Goal: Information Seeking & Learning: Learn about a topic

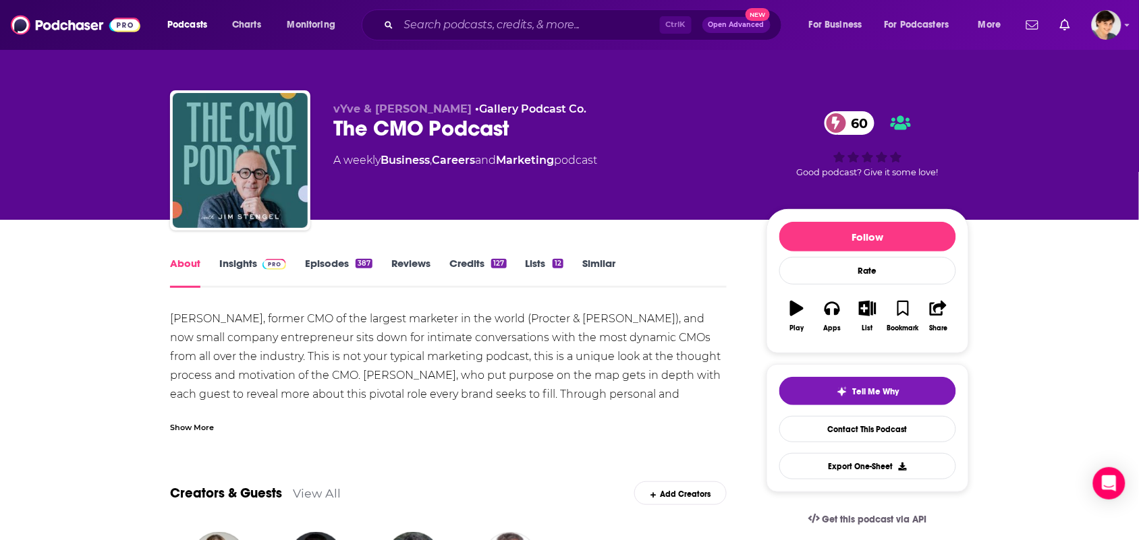
click at [612, 266] on link "Similar" at bounding box center [598, 272] width 33 height 31
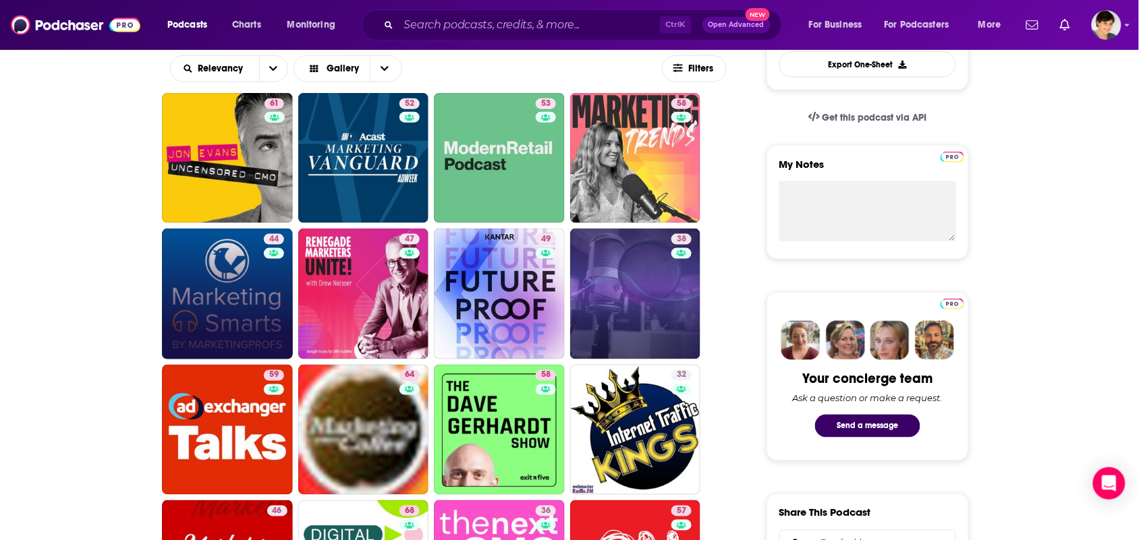
scroll to position [422, 0]
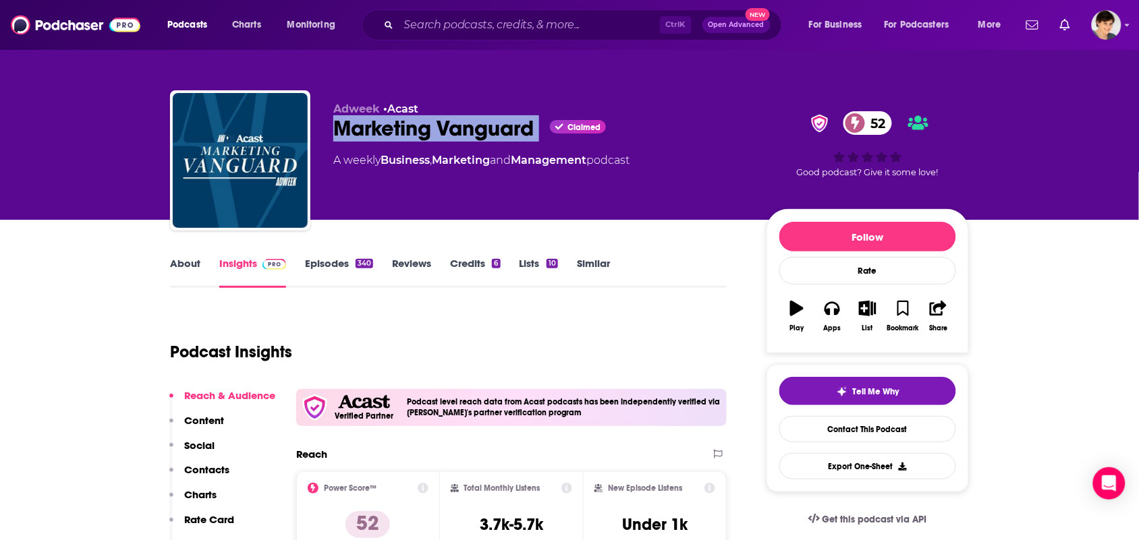
drag, startPoint x: 545, startPoint y: 125, endPoint x: 335, endPoint y: 127, distance: 209.8
click at [335, 127] on div "Marketing Vanguard Claimed 52" at bounding box center [538, 128] width 411 height 26
copy div "Marketing Vanguard"
click at [180, 268] on link "About" at bounding box center [185, 272] width 30 height 31
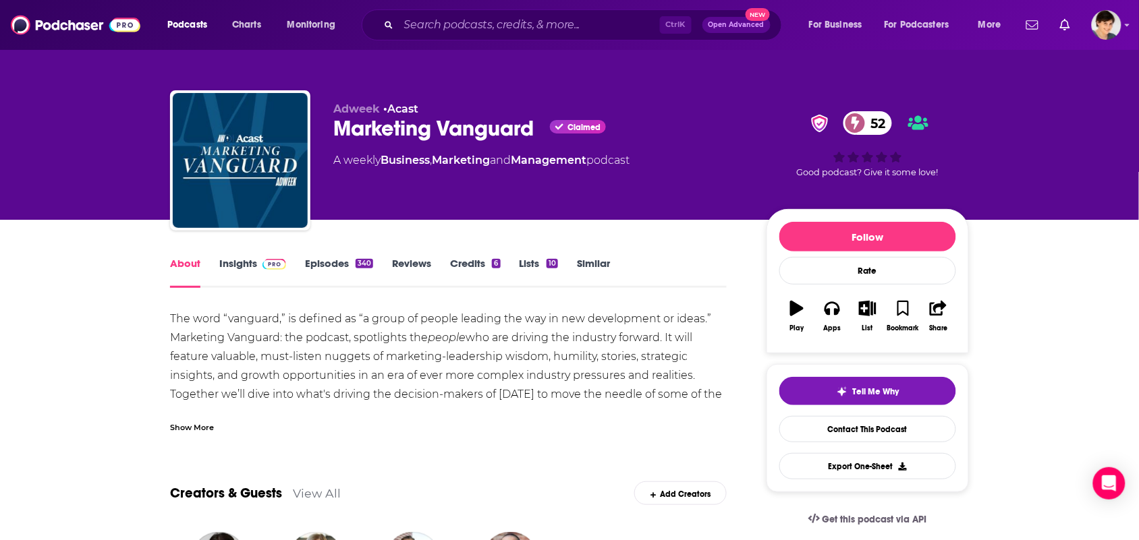
click at [212, 420] on div "Show More" at bounding box center [192, 426] width 44 height 13
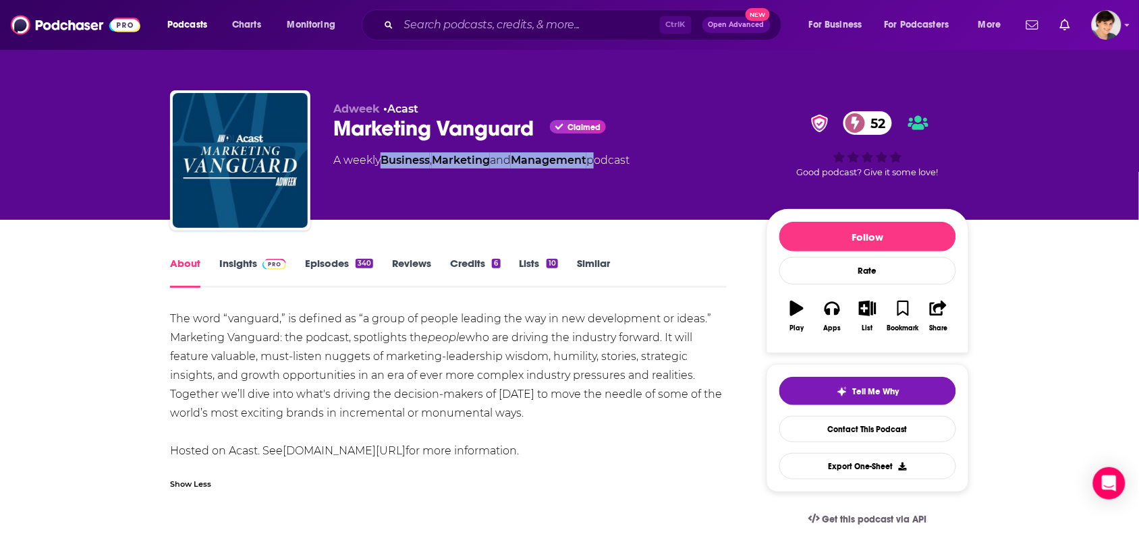
drag, startPoint x: 601, startPoint y: 171, endPoint x: 395, endPoint y: 163, distance: 205.9
click at [395, 163] on div "Adweek • Acast Marketing Vanguard Claimed 52 A weekly Business , Marketing and …" at bounding box center [538, 157] width 411 height 108
copy div "siness , Marketing and Management"
click at [440, 194] on div "Adweek • Acast Marketing Vanguard Claimed 52 A weekly Business , Marketing and …" at bounding box center [538, 157] width 411 height 108
drag, startPoint x: 597, startPoint y: 173, endPoint x: 386, endPoint y: 167, distance: 211.2
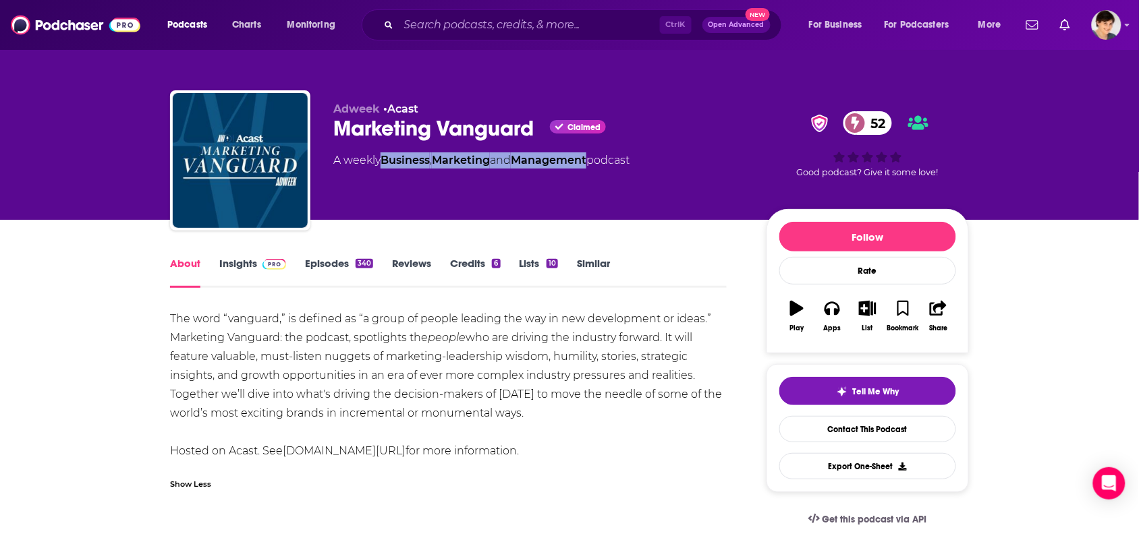
click at [386, 167] on div "Adweek • Acast Marketing Vanguard Claimed 52 A weekly Business , Marketing and …" at bounding box center [538, 157] width 411 height 108
copy div "Business , Marketing and Management"
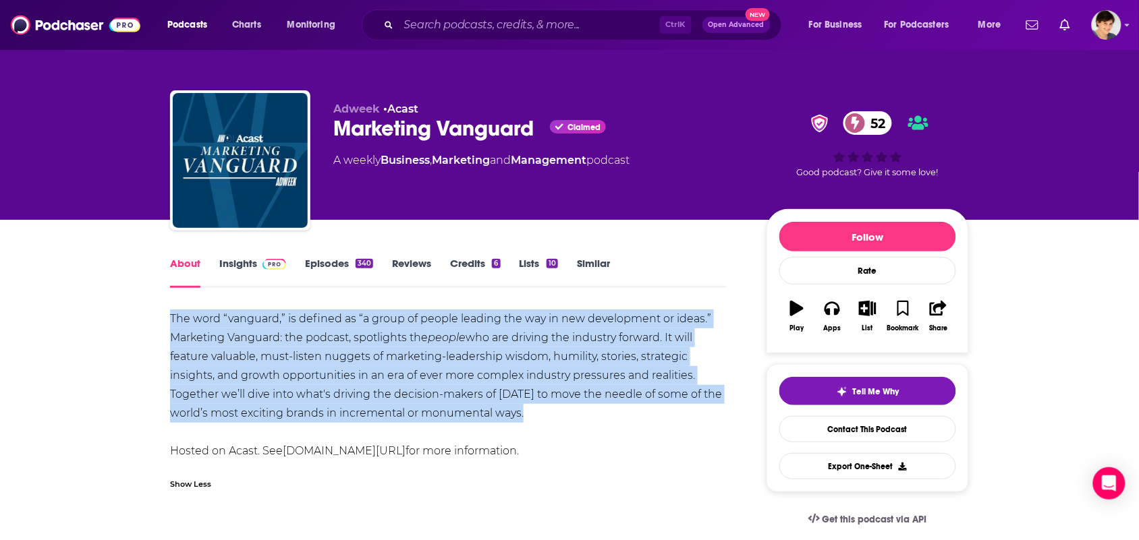
drag, startPoint x: 528, startPoint y: 413, endPoint x: 208, endPoint y: 136, distance: 423.7
click at [171, 318] on div "The word “vanguard,” is defined as “a group of people leading the way in new de…" at bounding box center [448, 385] width 556 height 151
copy div "The word “vanguard,” is defined as “a group of people leading the way in new de…"
click at [245, 257] on link "Insights" at bounding box center [252, 272] width 67 height 31
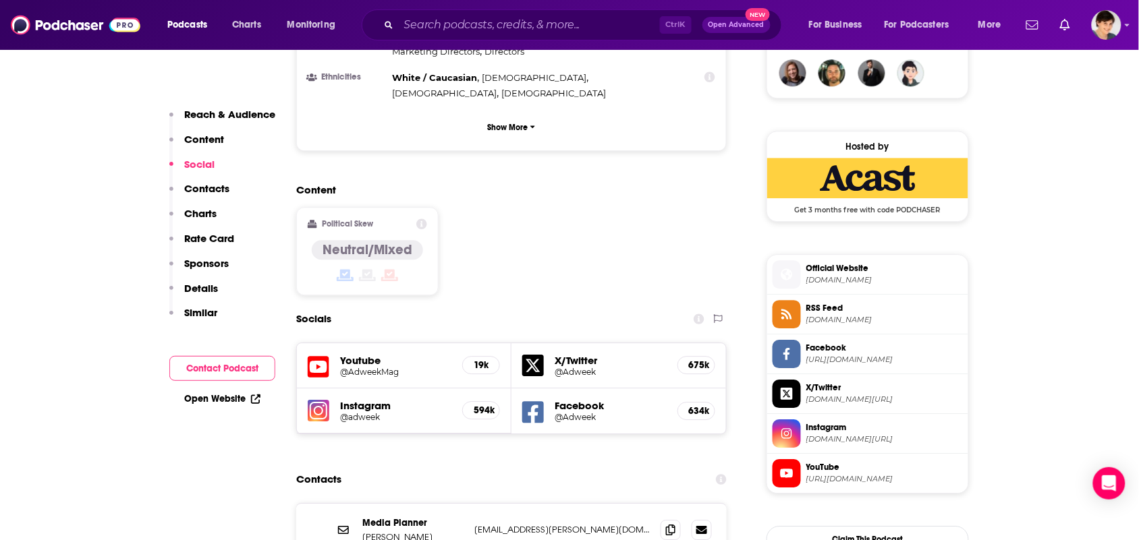
scroll to position [1265, 0]
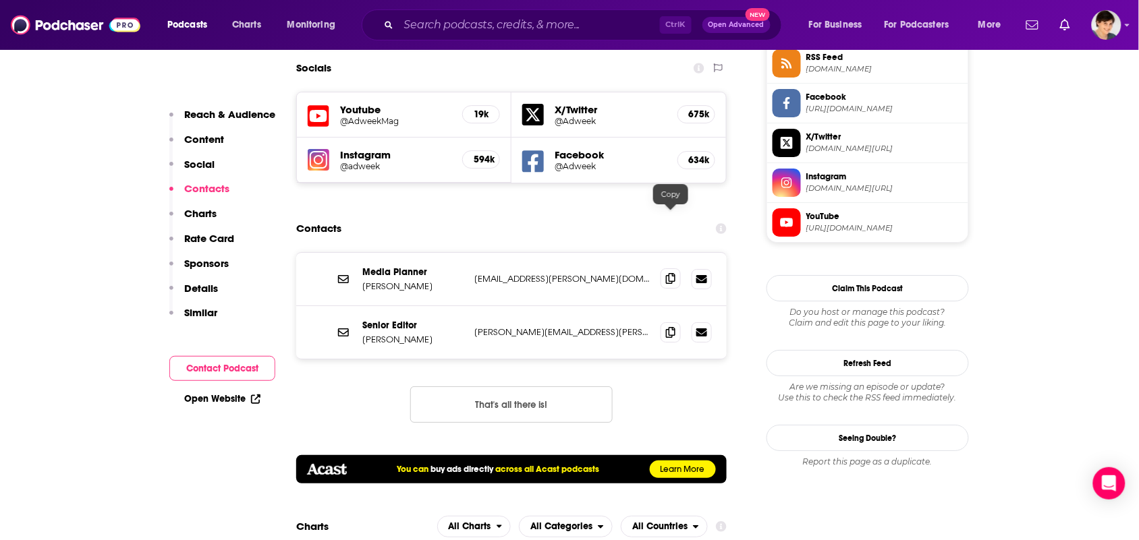
click at [668, 273] on icon at bounding box center [670, 278] width 9 height 11
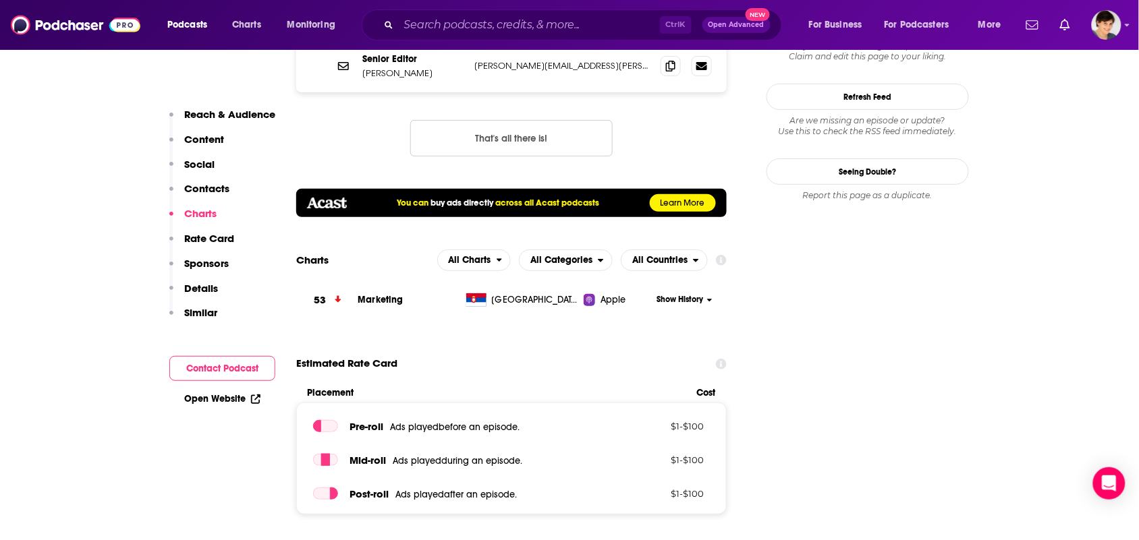
scroll to position [1349, 0]
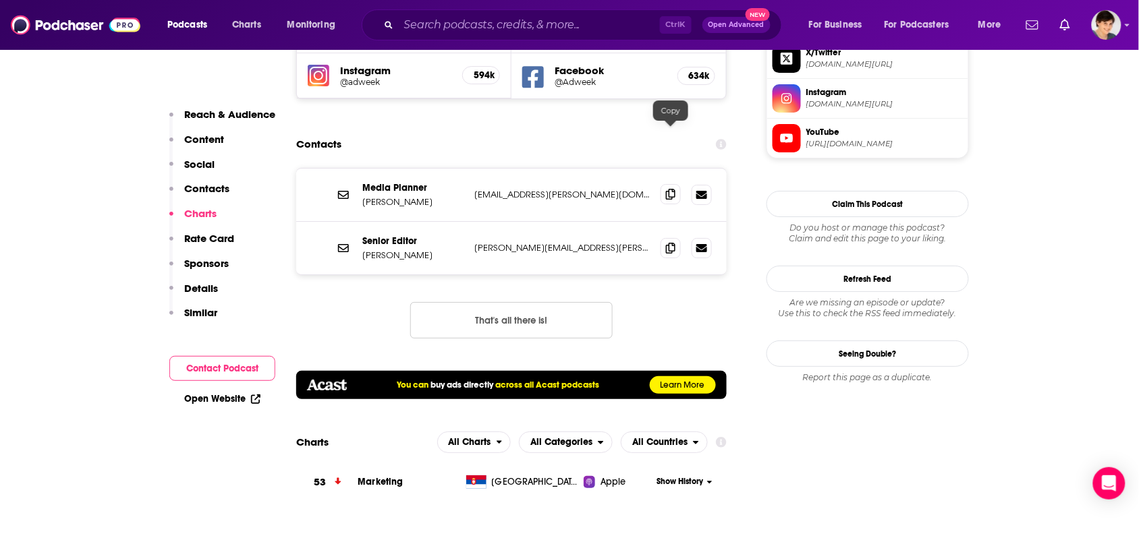
click at [671, 189] on icon at bounding box center [670, 194] width 9 height 11
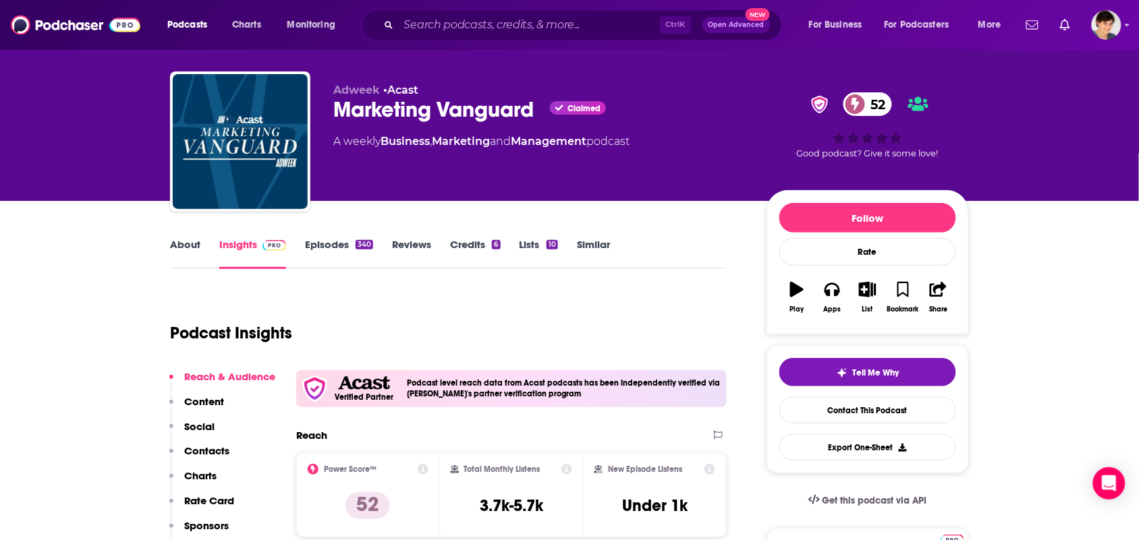
scroll to position [0, 0]
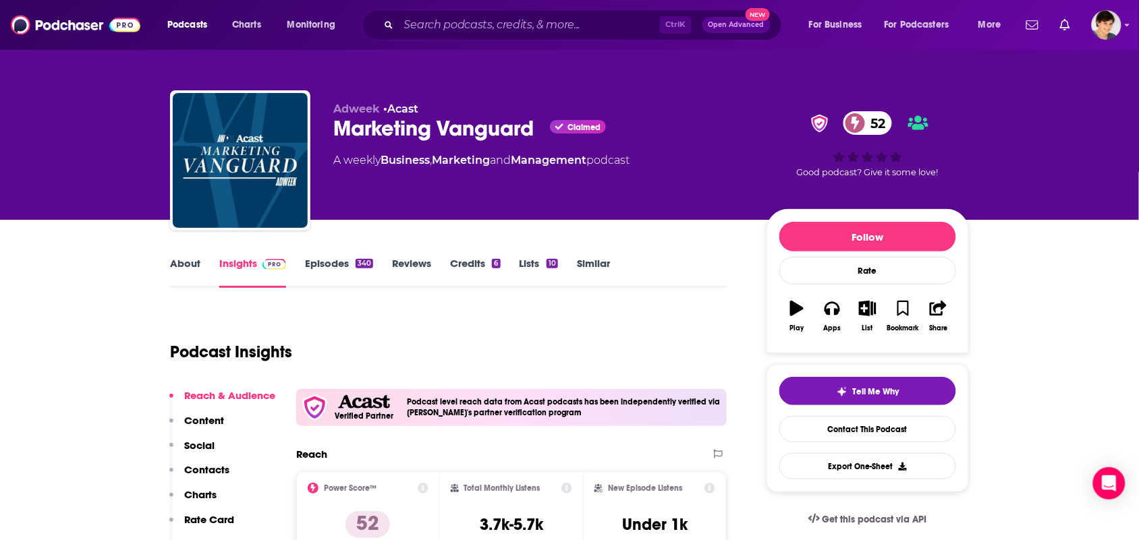
click at [177, 266] on link "About" at bounding box center [185, 272] width 30 height 31
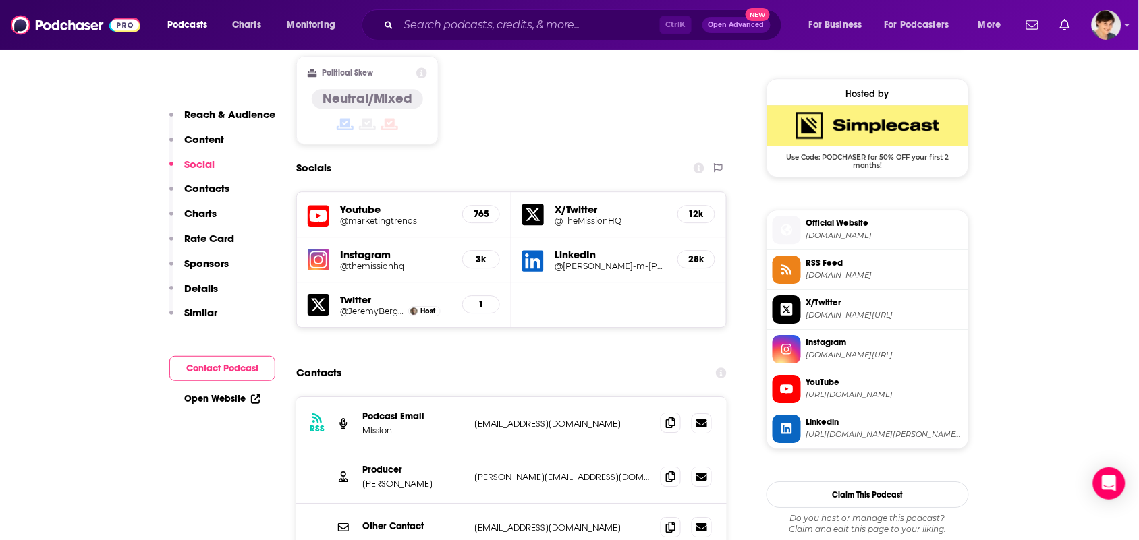
scroll to position [1096, 0]
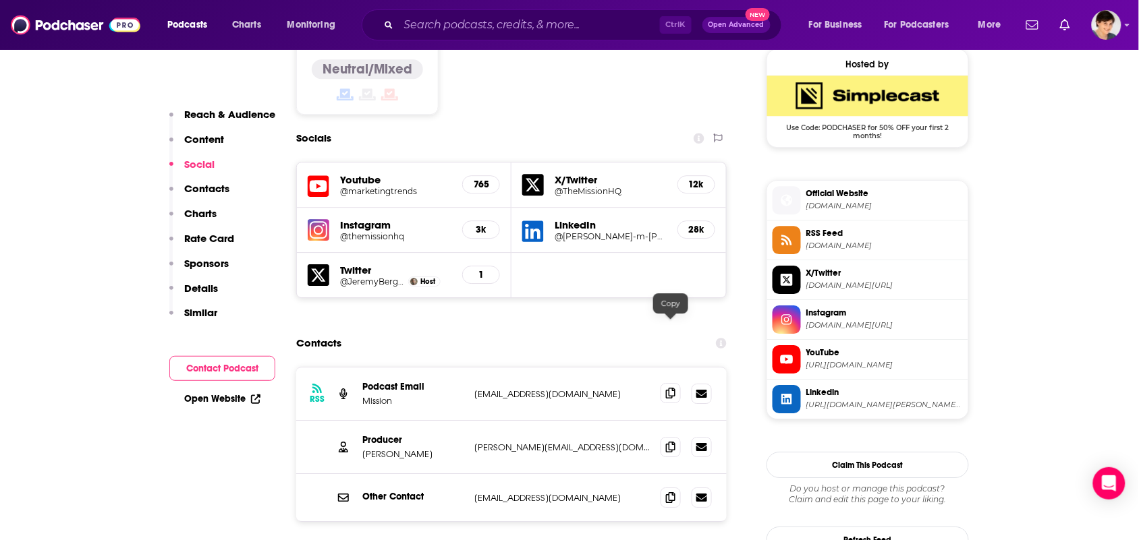
click at [668, 388] on icon at bounding box center [670, 393] width 9 height 11
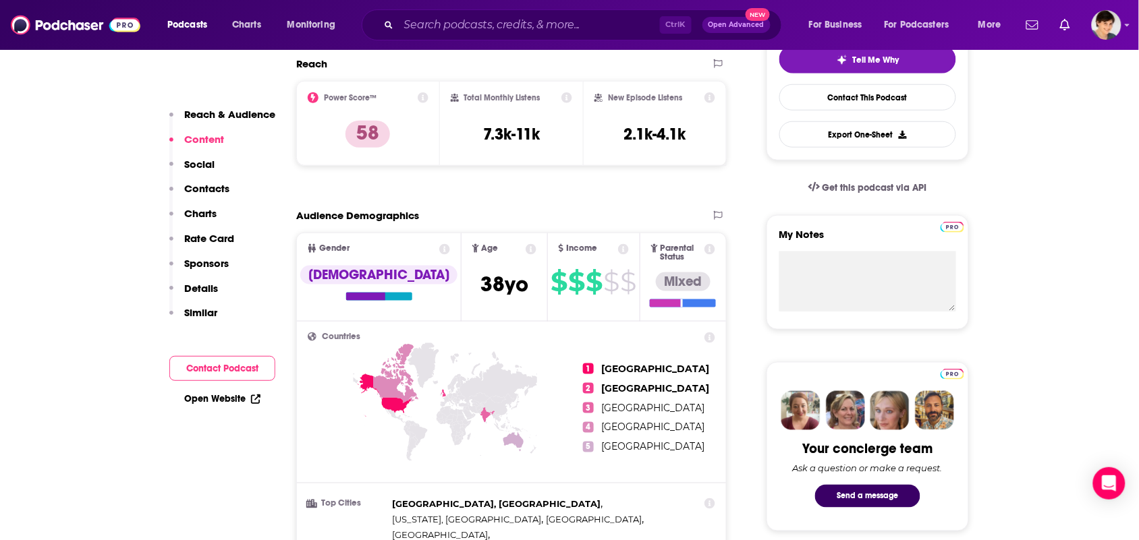
scroll to position [0, 0]
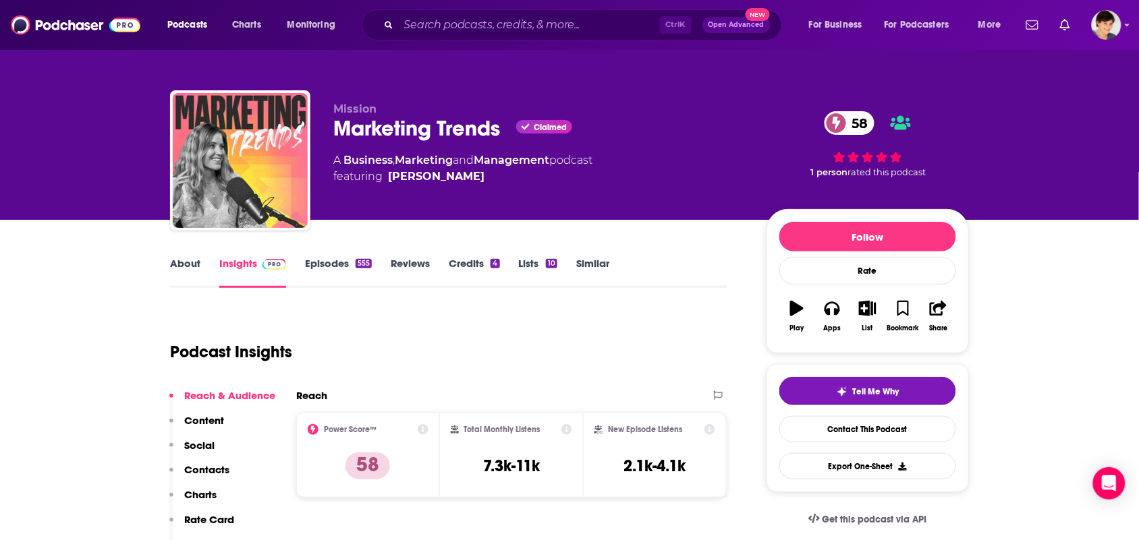
click at [186, 264] on link "About" at bounding box center [185, 272] width 30 height 31
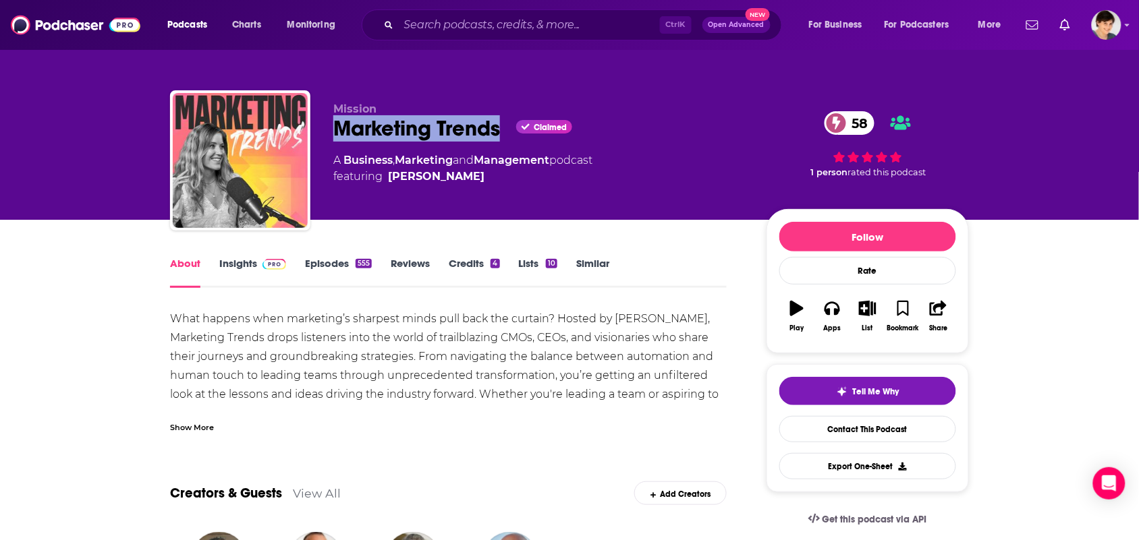
drag, startPoint x: 503, startPoint y: 134, endPoint x: 341, endPoint y: 137, distance: 162.6
click at [341, 137] on div "Marketing Trends Claimed 58" at bounding box center [538, 128] width 411 height 26
copy h1 "Marketing Trends"
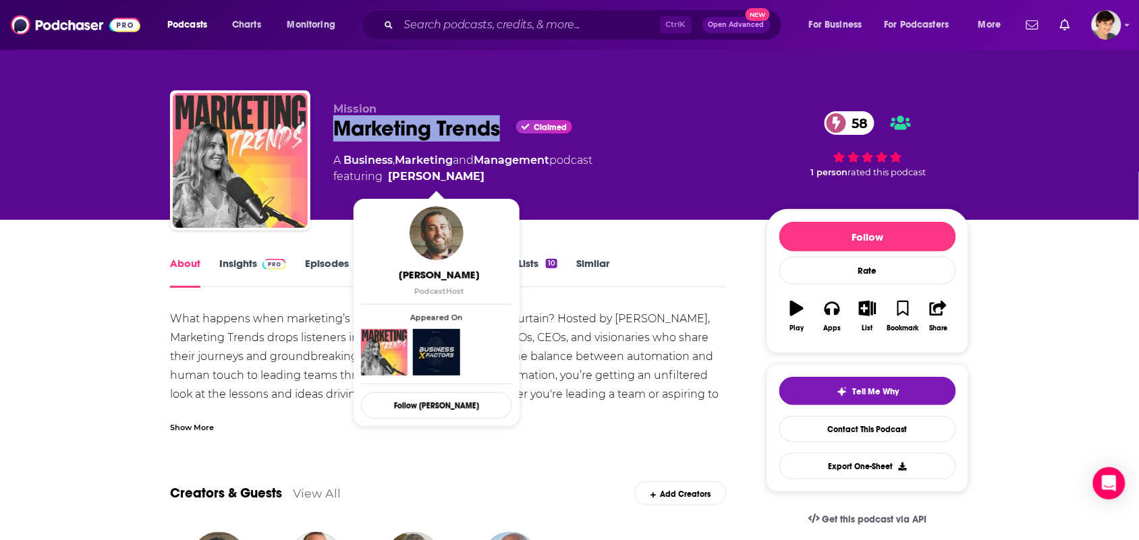
drag, startPoint x: 494, startPoint y: 181, endPoint x: 483, endPoint y: 177, distance: 11.3
click at [483, 177] on span "featuring Jeremy Bergeron" at bounding box center [462, 177] width 259 height 16
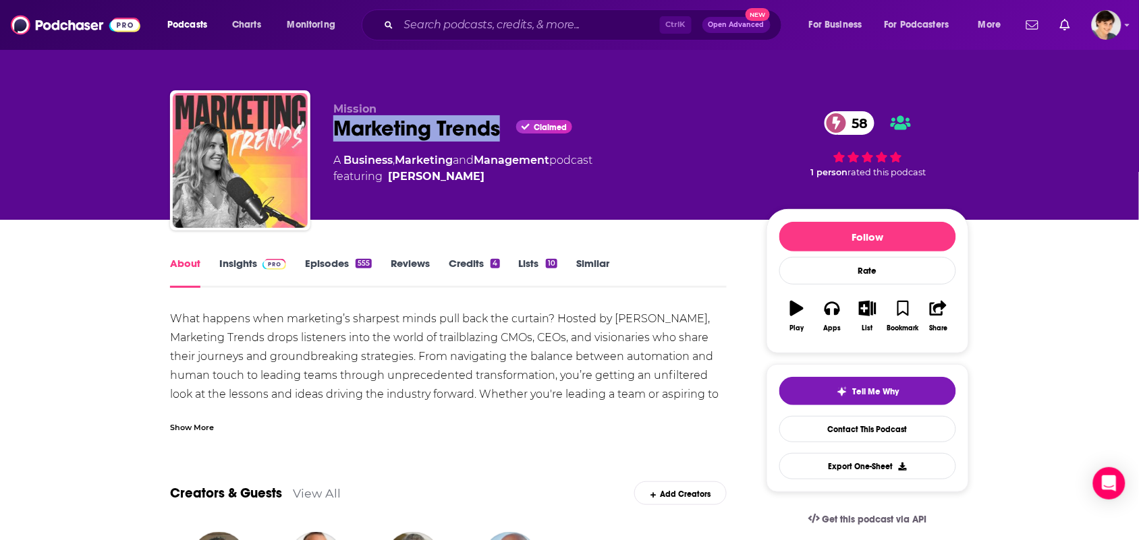
copy span "Jeremy Bergeron"
drag, startPoint x: 342, startPoint y: 157, endPoint x: 392, endPoint y: 159, distance: 49.9
click at [392, 159] on div "A Business , Marketing and Management podcast featuring Jeremy Bergeron" at bounding box center [462, 168] width 259 height 32
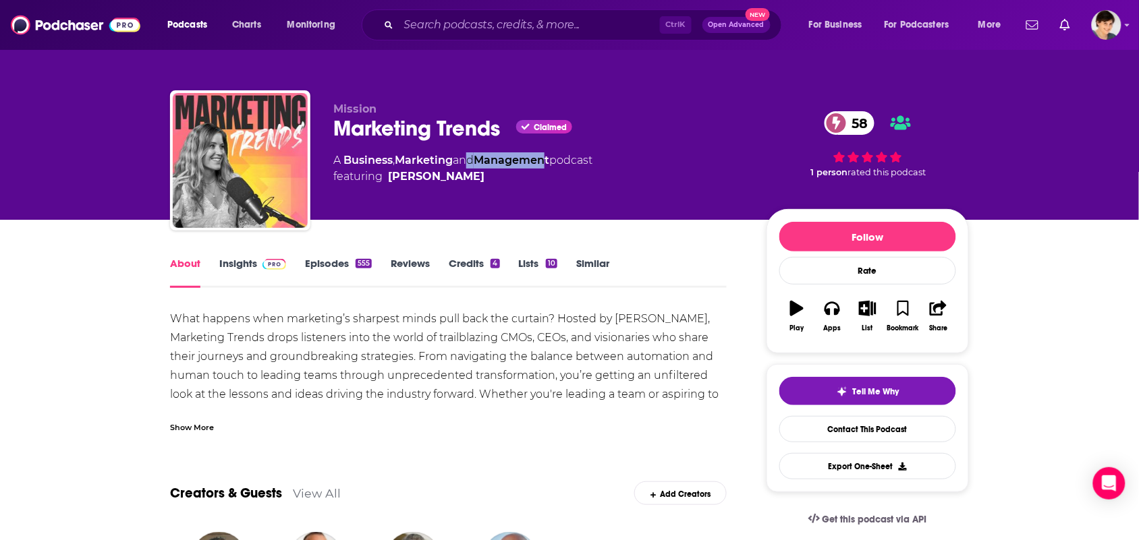
drag, startPoint x: 514, startPoint y: 159, endPoint x: 558, endPoint y: 167, distance: 45.2
click at [557, 166] on div "A Business , Marketing and Management podcast featuring Jeremy Bergeron" at bounding box center [462, 168] width 259 height 32
click at [558, 170] on span "featuring Jeremy Bergeron" at bounding box center [462, 177] width 259 height 16
drag, startPoint x: 554, startPoint y: 157, endPoint x: 347, endPoint y: 156, distance: 207.1
click at [347, 156] on div "A Business , Marketing and Management podcast featuring Jeremy Bergeron" at bounding box center [462, 168] width 259 height 32
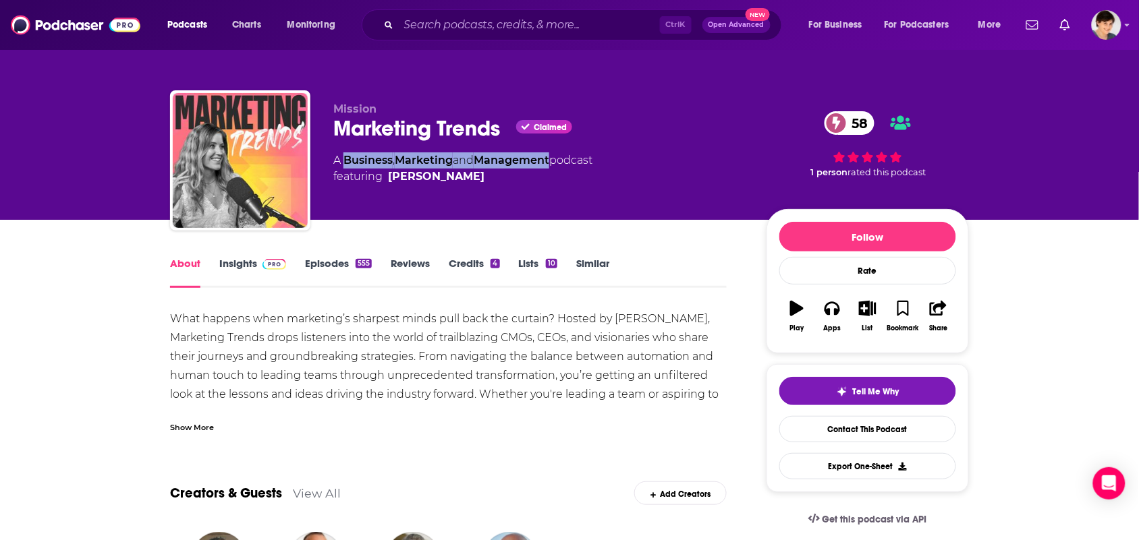
copy div "Business , Marketing and Management"
click at [255, 425] on div "Show More" at bounding box center [448, 422] width 556 height 23
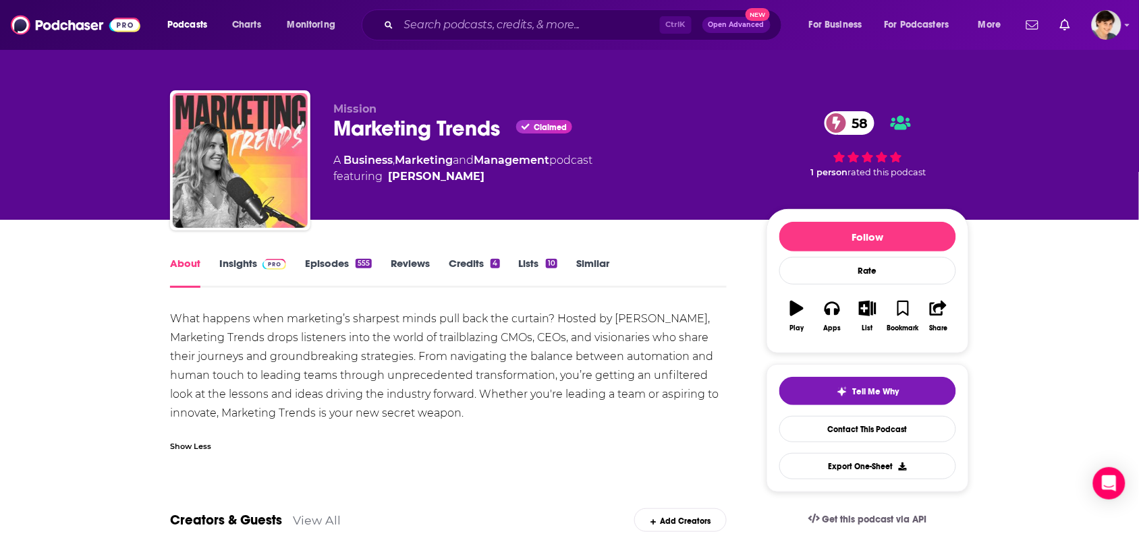
drag, startPoint x: 471, startPoint y: 415, endPoint x: 112, endPoint y: 305, distance: 375.5
copy div "What happens when marketing’s sharpest minds pull back the curtain? Hosted by S…"
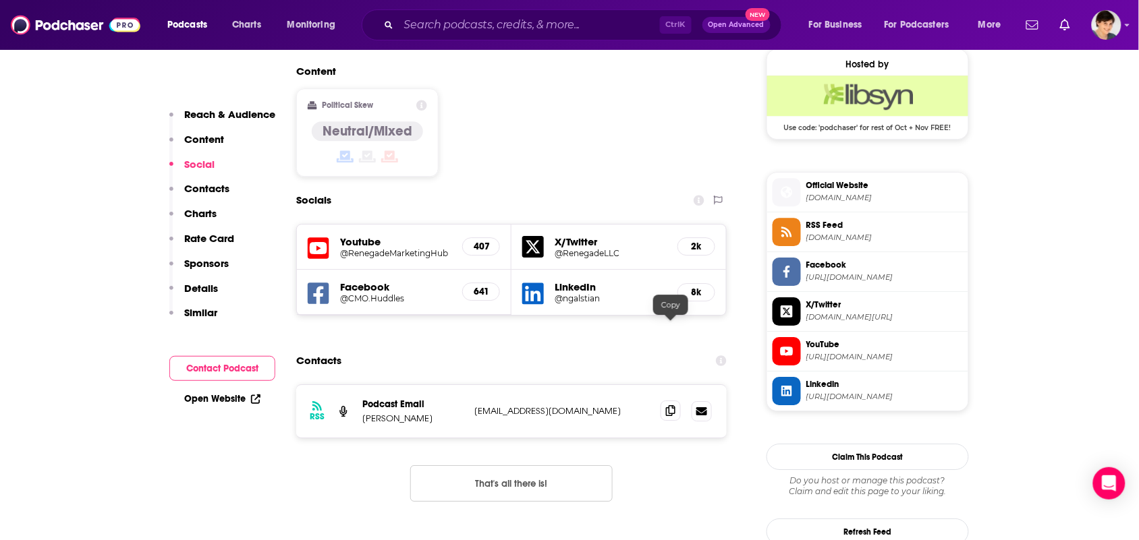
click at [675, 401] on span at bounding box center [670, 411] width 20 height 20
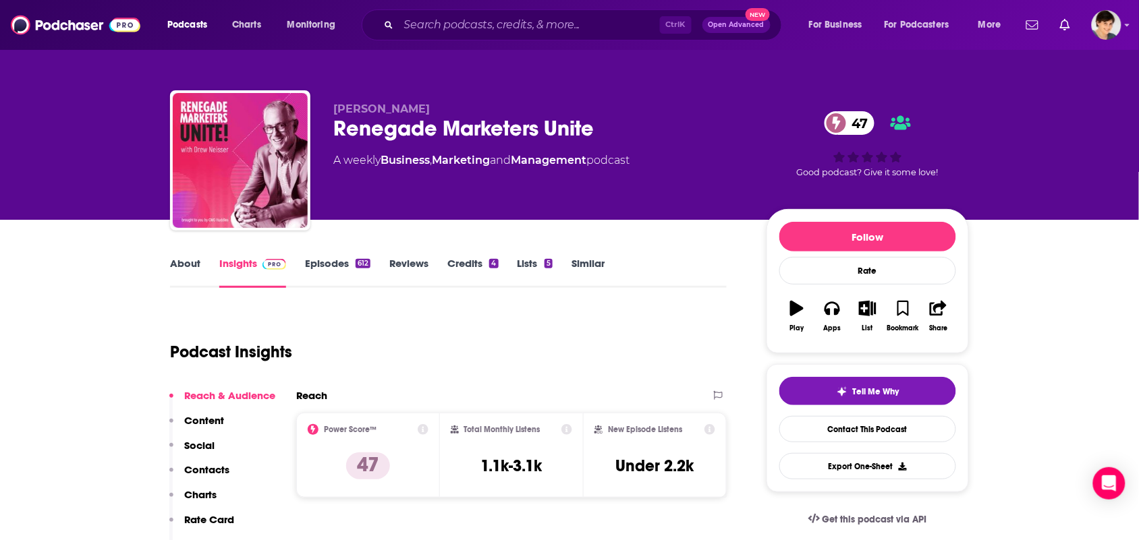
click at [194, 272] on link "About" at bounding box center [185, 272] width 30 height 31
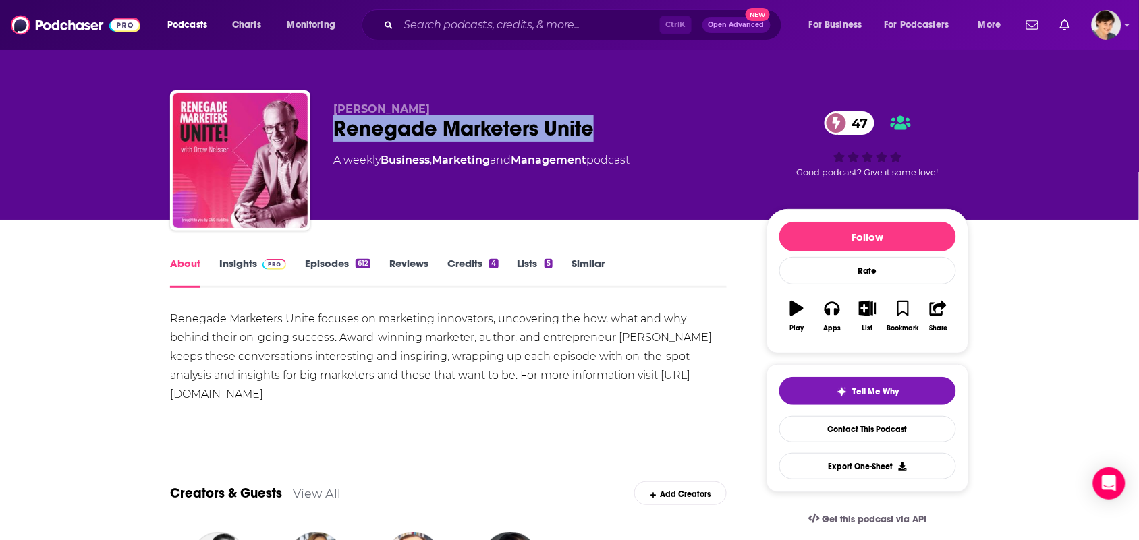
drag, startPoint x: 596, startPoint y: 132, endPoint x: 336, endPoint y: 130, distance: 259.7
click at [336, 130] on div "Renegade Marketers Unite 47" at bounding box center [538, 128] width 411 height 26
copy h1 "Renegade Marketers Unite"
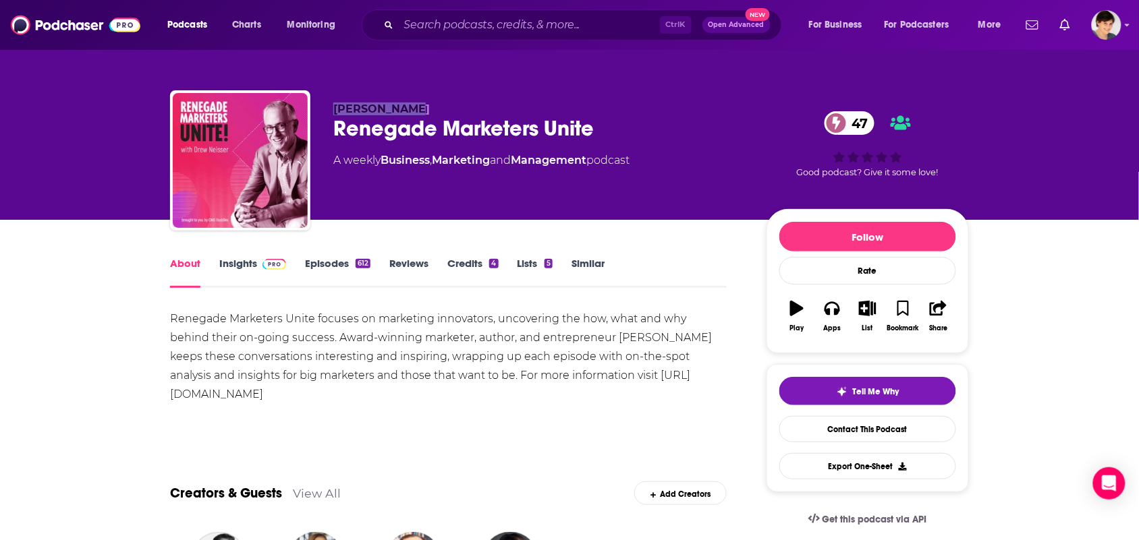
drag, startPoint x: 419, startPoint y: 105, endPoint x: 335, endPoint y: 107, distance: 83.7
click at [335, 107] on p "[PERSON_NAME]" at bounding box center [538, 109] width 411 height 13
copy span "[PERSON_NAME]"
click at [338, 393] on div "Renegade Marketers Unite focuses on marketing innovators, uncovering the how, w…" at bounding box center [448, 357] width 556 height 94
drag, startPoint x: 343, startPoint y: 395, endPoint x: 144, endPoint y: 316, distance: 214.3
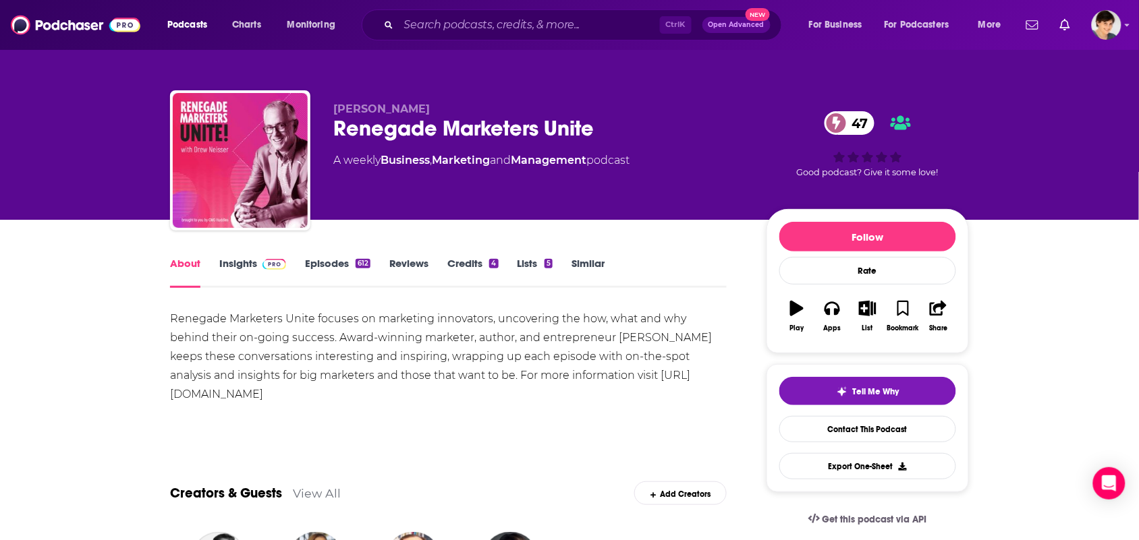
copy div "Renegade Marketers Unite focuses on marketing innovators, uncovering the how, w…"
drag, startPoint x: 598, startPoint y: 177, endPoint x: 386, endPoint y: 177, distance: 211.1
click at [386, 177] on div "[PERSON_NAME] Renegade Marketers Unite 47 A weekly Business , Marketing and Man…" at bounding box center [538, 157] width 411 height 108
copy div "Business , Marketing and Management"
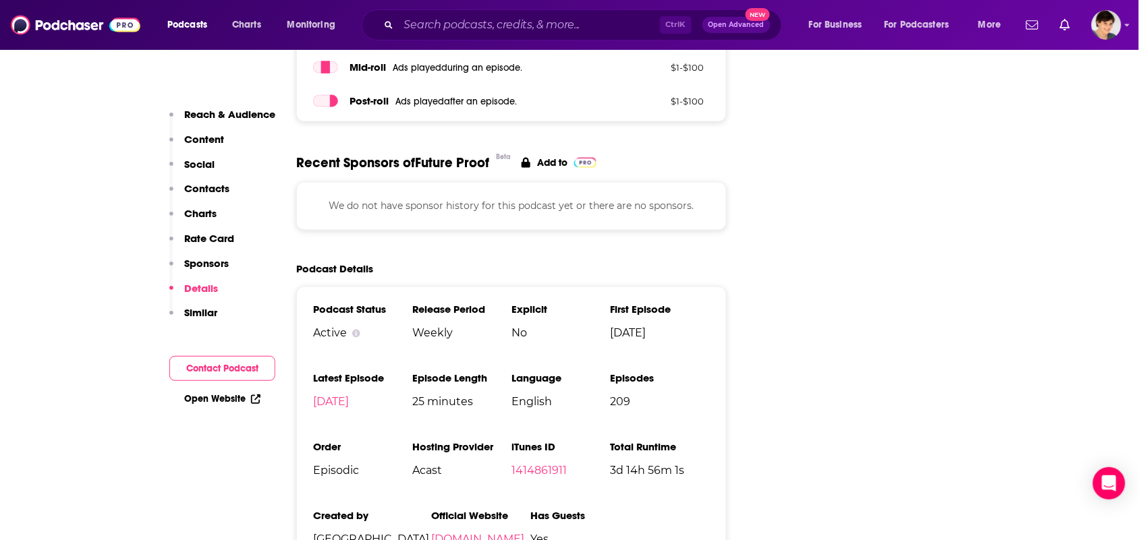
scroll to position [2192, 0]
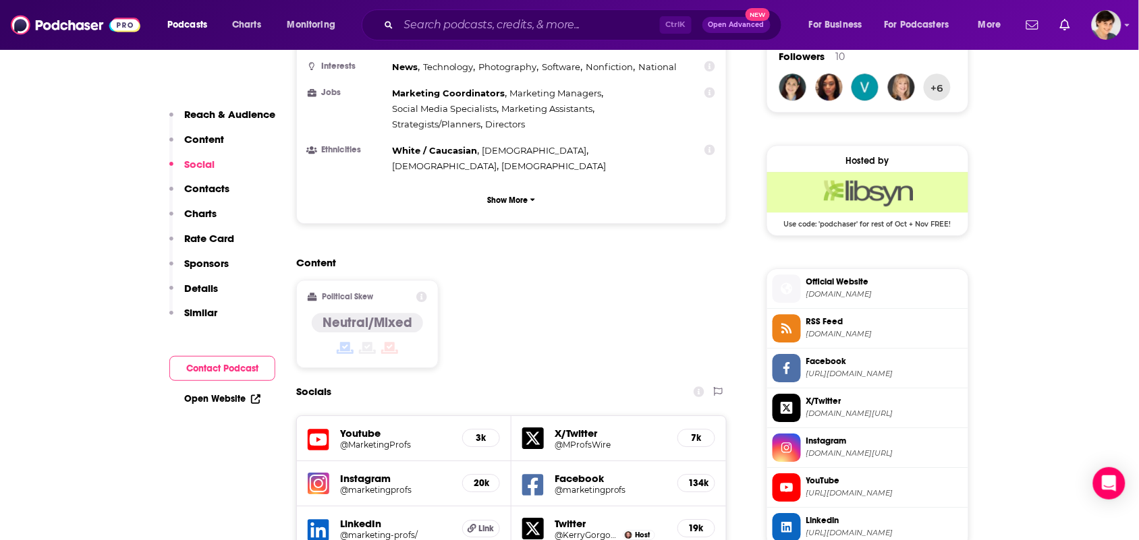
scroll to position [1180, 0]
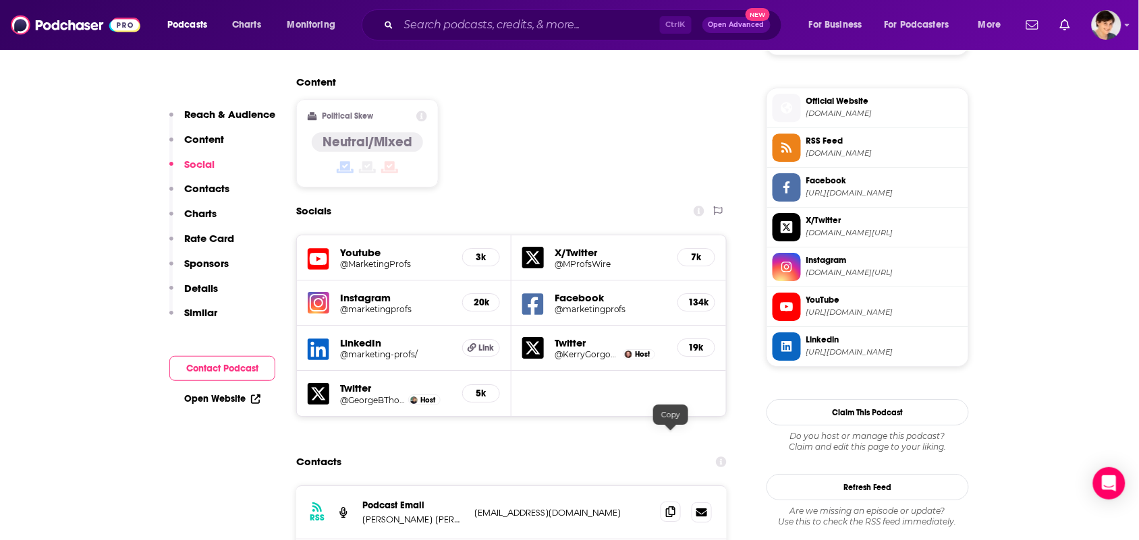
click at [674, 507] on icon at bounding box center [670, 512] width 9 height 11
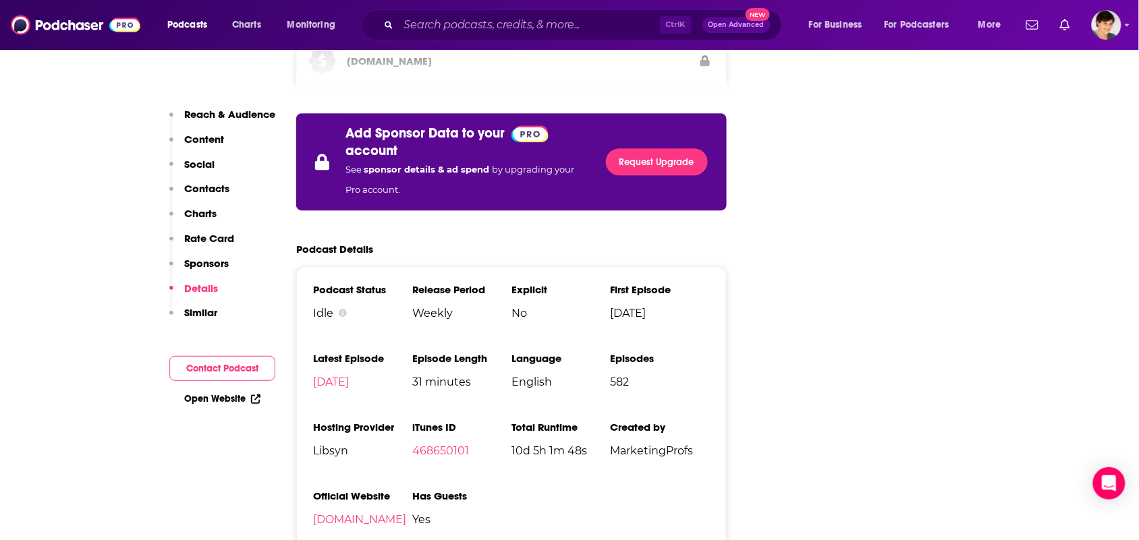
scroll to position [2192, 0]
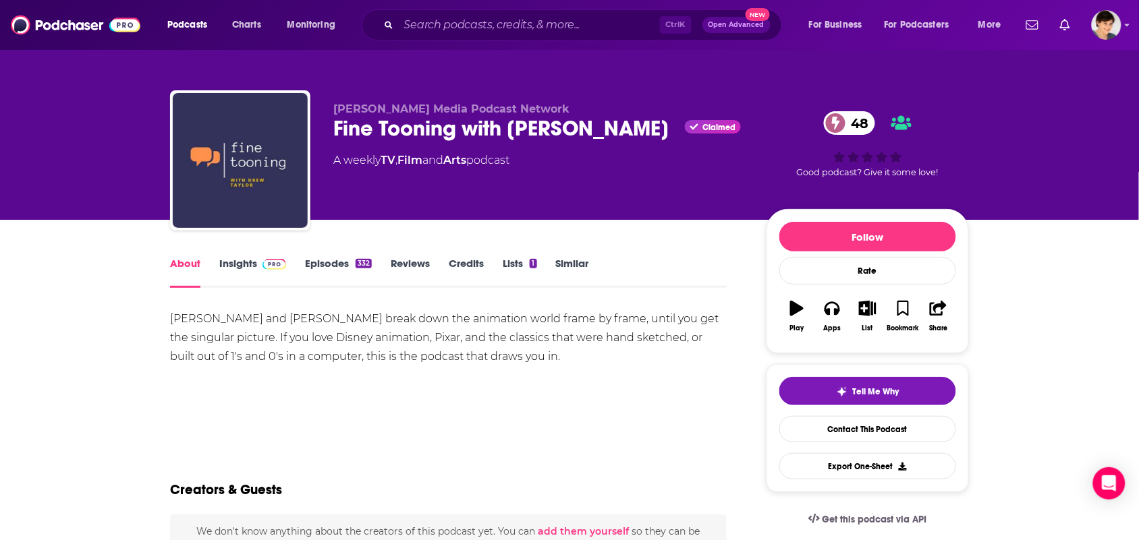
scroll to position [84, 0]
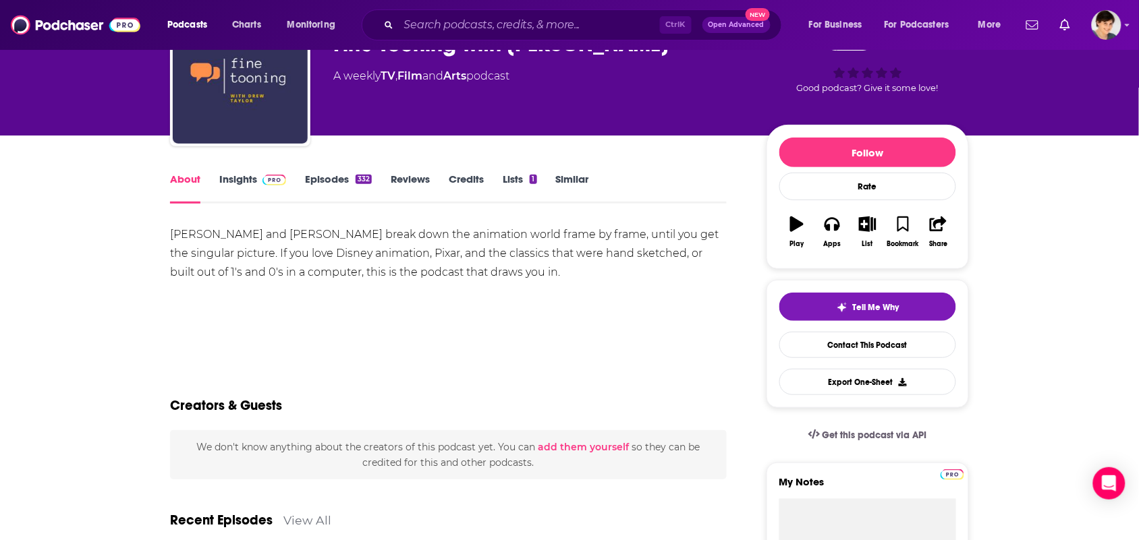
click at [233, 179] on link "Insights" at bounding box center [252, 188] width 67 height 31
